Goal: Communication & Community: Connect with others

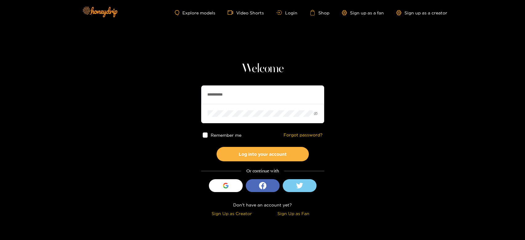
drag, startPoint x: 287, startPoint y: 93, endPoint x: 184, endPoint y: 91, distance: 102.5
click at [184, 91] on section "**********" at bounding box center [262, 109] width 525 height 219
paste input "***"
type input "**********"
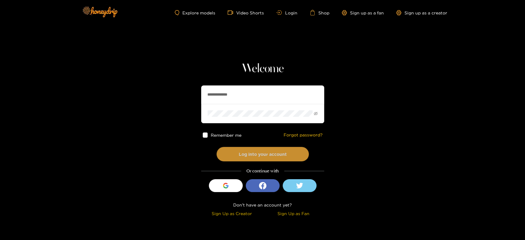
click at [242, 149] on button "Log into your account" at bounding box center [263, 154] width 92 height 14
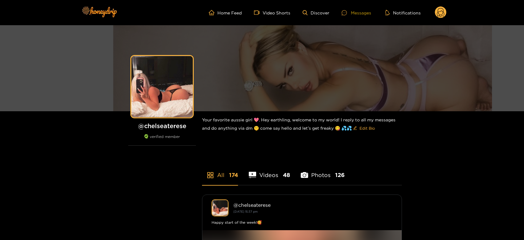
click at [355, 11] on div "Messages" at bounding box center [357, 12] width 30 height 7
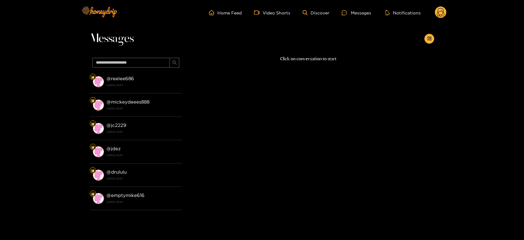
click at [142, 84] on strong "[DATE] 09:47" at bounding box center [142, 85] width 73 height 6
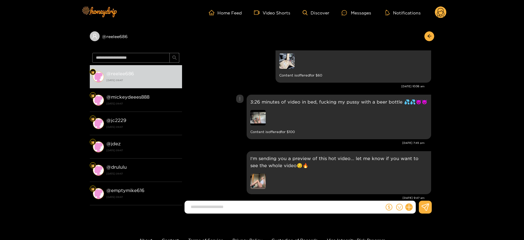
scroll to position [1340, 0]
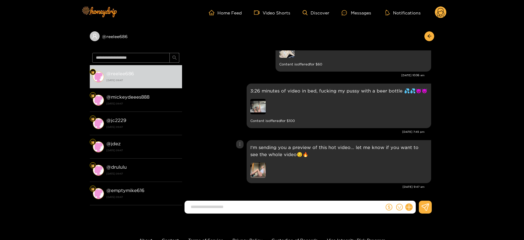
click at [256, 173] on img at bounding box center [257, 170] width 15 height 15
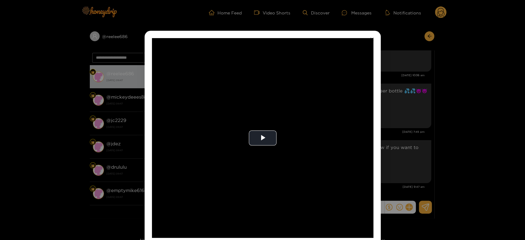
click at [415, 128] on div "**********" at bounding box center [262, 120] width 525 height 240
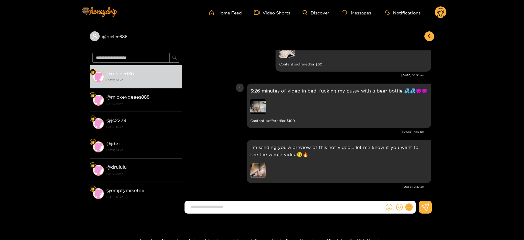
click at [256, 101] on img at bounding box center [257, 106] width 15 height 15
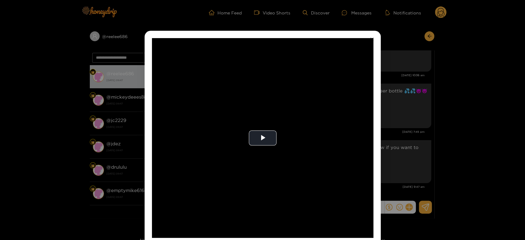
click at [256, 101] on video "Video Player" at bounding box center [263, 138] width 222 height 200
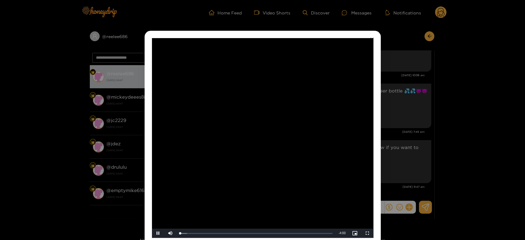
click at [256, 101] on video "Video Player" at bounding box center [263, 138] width 222 height 200
click at [453, 121] on div "**********" at bounding box center [262, 120] width 525 height 240
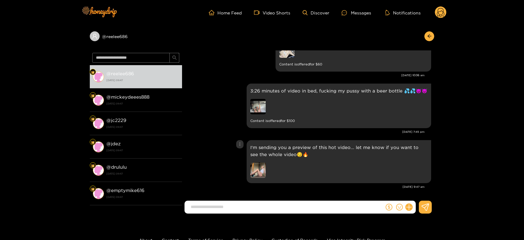
scroll to position [1306, 0]
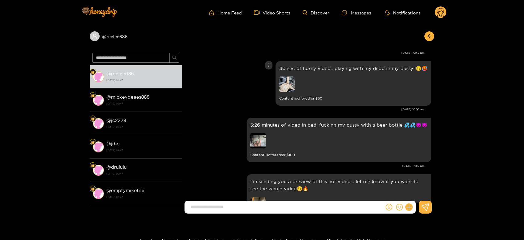
click at [288, 86] on img at bounding box center [286, 84] width 15 height 15
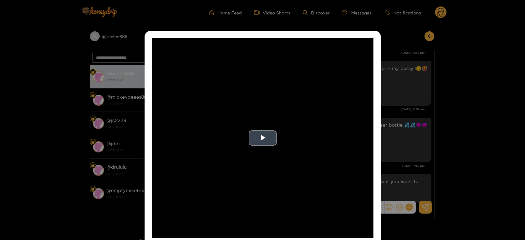
click at [335, 120] on video "Video Player" at bounding box center [263, 138] width 222 height 200
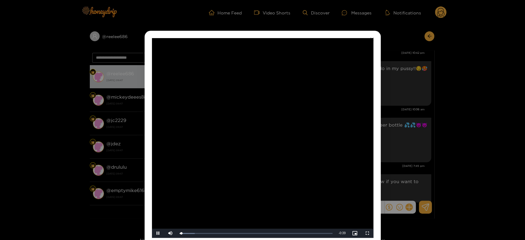
click at [335, 120] on video "Video Player" at bounding box center [263, 138] width 222 height 200
click at [443, 130] on div "**********" at bounding box center [262, 120] width 525 height 240
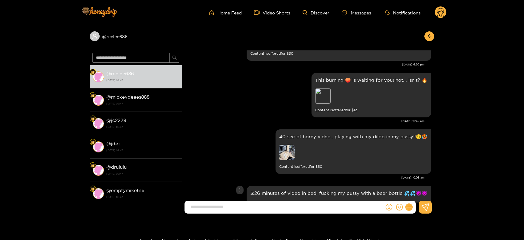
scroll to position [1203, 0]
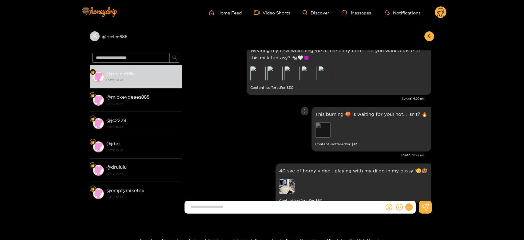
click at [328, 130] on div "Preview" at bounding box center [322, 129] width 15 height 15
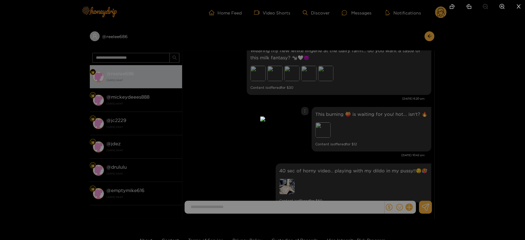
click at [389, 132] on div at bounding box center [262, 120] width 525 height 240
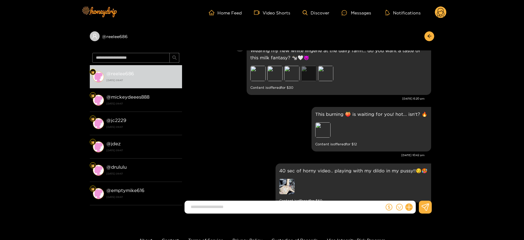
click at [310, 75] on div "Preview" at bounding box center [308, 73] width 15 height 15
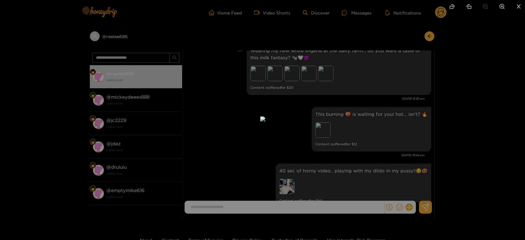
click at [377, 117] on div at bounding box center [262, 120] width 525 height 240
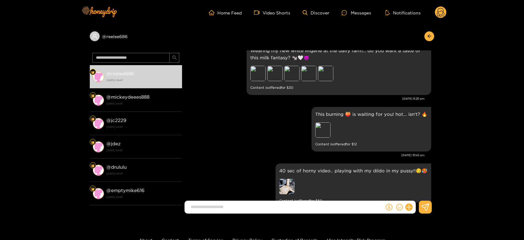
scroll to position [1306, 0]
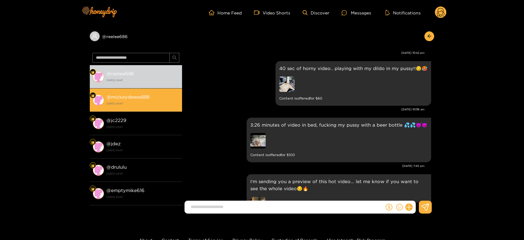
drag, startPoint x: 133, startPoint y: 95, endPoint x: 143, endPoint y: 95, distance: 10.2
click at [134, 95] on strong "@ mickeydeees888" at bounding box center [127, 96] width 43 height 5
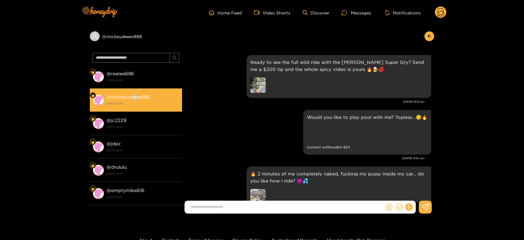
scroll to position [1340, 0]
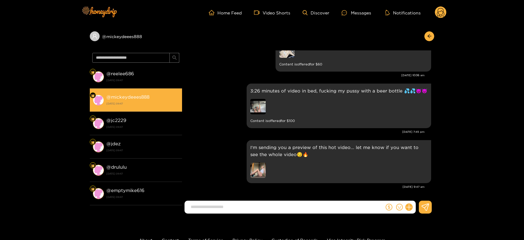
drag, startPoint x: 146, startPoint y: 94, endPoint x: 219, endPoint y: 39, distance: 91.8
click at [146, 94] on strong "@ mickeydeees888" at bounding box center [127, 96] width 43 height 5
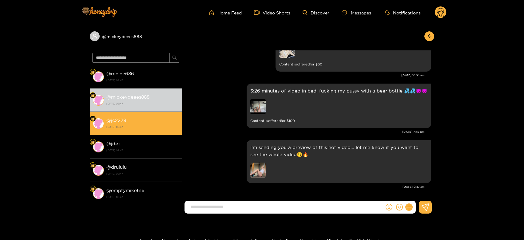
click at [172, 121] on div "@ jc2229 [DATE] 09:47" at bounding box center [142, 124] width 73 height 14
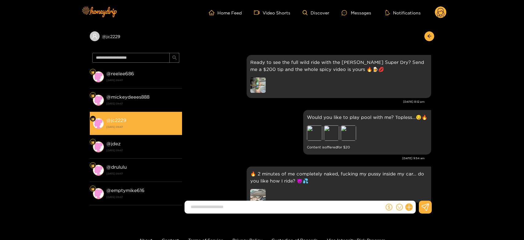
scroll to position [1340, 0]
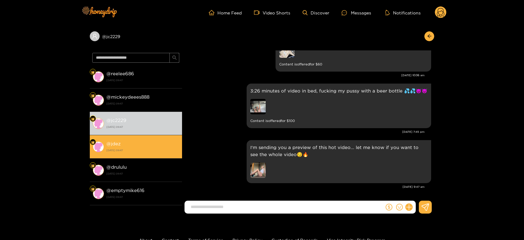
click at [134, 146] on div "@ jdez [DATE] 09:47" at bounding box center [142, 147] width 73 height 14
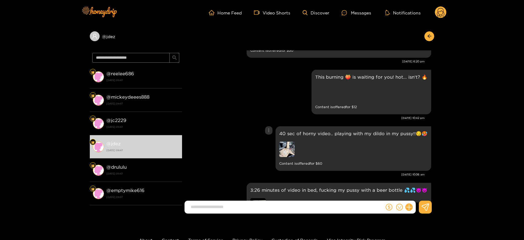
scroll to position [1237, 0]
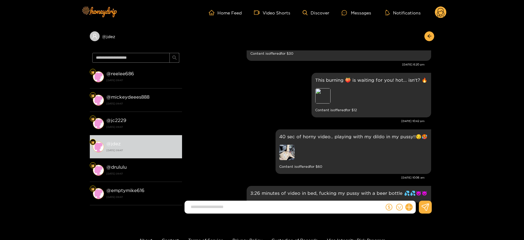
click at [443, 6] on icon at bounding box center [441, 12] width 12 height 12
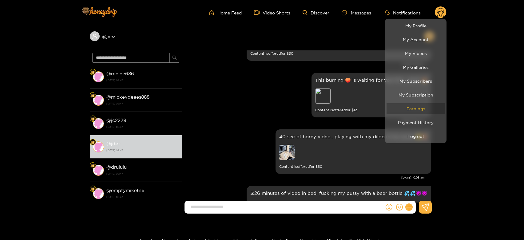
click at [423, 112] on link "Earnings" at bounding box center [416, 108] width 58 height 11
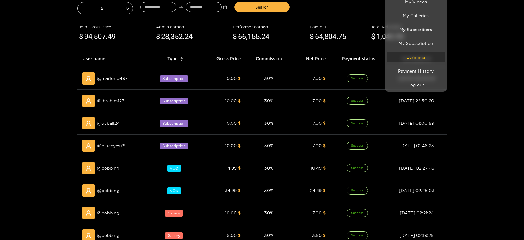
scroll to position [137, 0]
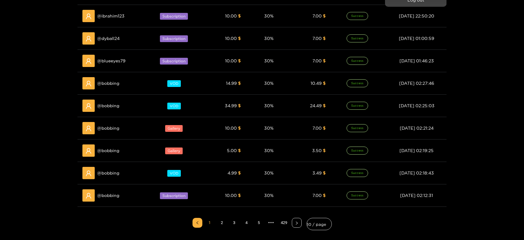
click at [102, 86] on div at bounding box center [262, 120] width 524 height 240
click at [102, 86] on div "@ bobbing" at bounding box center [113, 83] width 62 height 12
copy span "bobbing"
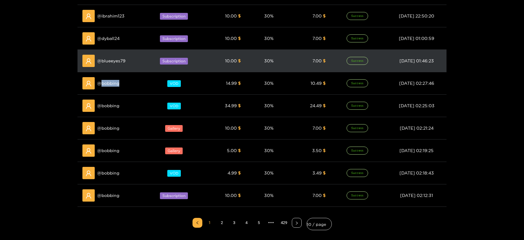
scroll to position [0, 0]
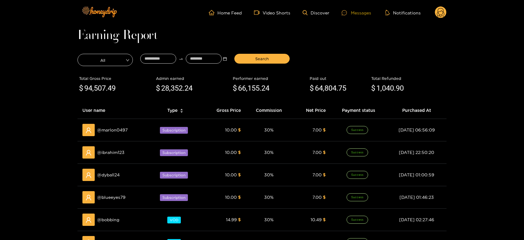
click at [353, 11] on div "Messages" at bounding box center [357, 12] width 30 height 7
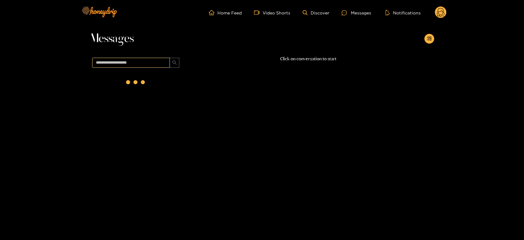
click at [110, 62] on input "text" at bounding box center [131, 63] width 78 height 10
paste input "*******"
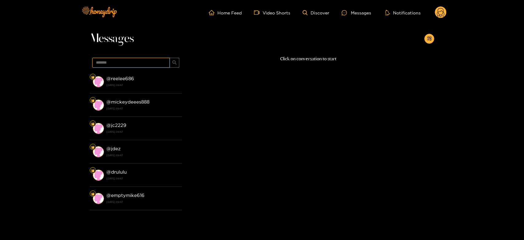
type input "*******"
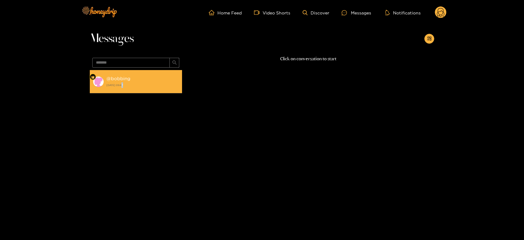
drag, startPoint x: 118, startPoint y: 75, endPoint x: 123, endPoint y: 87, distance: 13.5
click at [123, 87] on strong "[DATE] 09:47" at bounding box center [142, 85] width 73 height 6
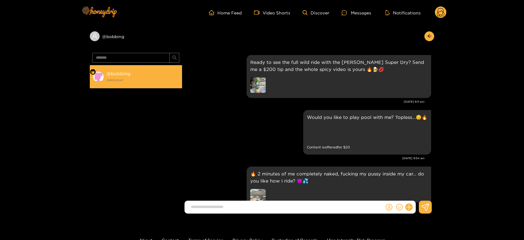
scroll to position [1340, 0]
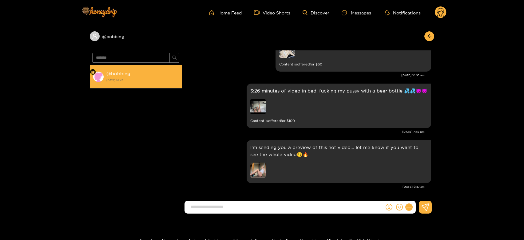
drag, startPoint x: 147, startPoint y: 80, endPoint x: 167, endPoint y: 82, distance: 20.2
click at [148, 80] on strong "[DATE] 09:47" at bounding box center [142, 81] width 73 height 6
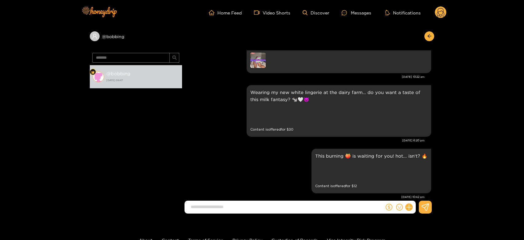
scroll to position [1148, 0]
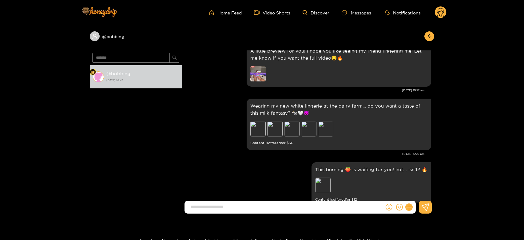
click at [439, 13] on icon at bounding box center [440, 13] width 7 height 11
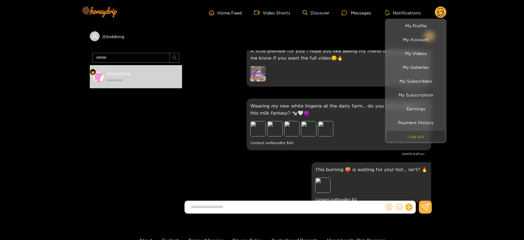
click at [429, 136] on button "Log out" at bounding box center [416, 136] width 58 height 11
